Goal: Check status: Check status

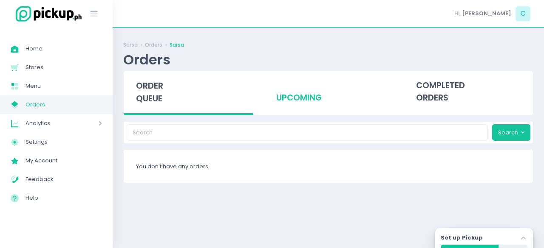
click at [313, 97] on div "upcoming" at bounding box center [327, 92] width 129 height 42
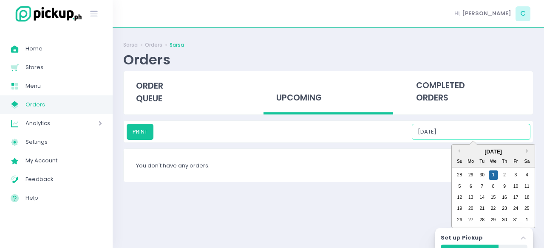
click at [472, 135] on input "[DATE]" at bounding box center [471, 132] width 118 height 16
click at [505, 176] on div "2" at bounding box center [503, 175] width 9 height 9
type input "[DATE]"
